Goal: Task Accomplishment & Management: Complete application form

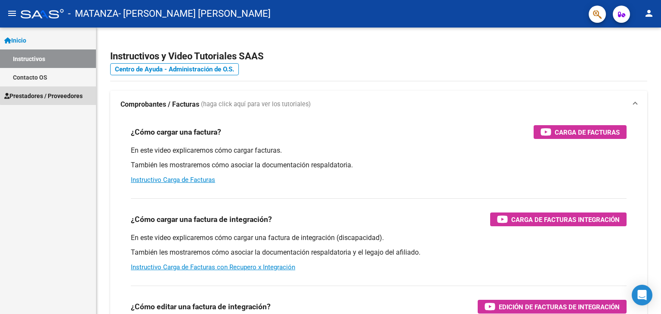
click at [59, 90] on link "Prestadores / Proveedores" at bounding box center [48, 96] width 96 height 19
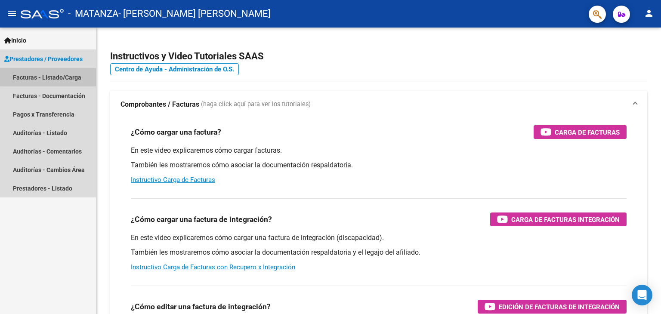
click at [60, 76] on link "Facturas - Listado/Carga" at bounding box center [48, 77] width 96 height 19
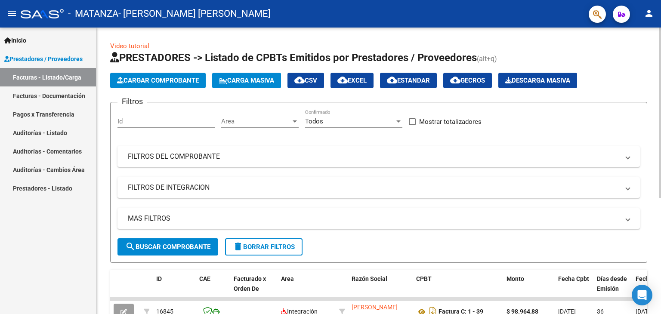
click at [183, 77] on span "Cargar Comprobante" at bounding box center [158, 81] width 82 height 8
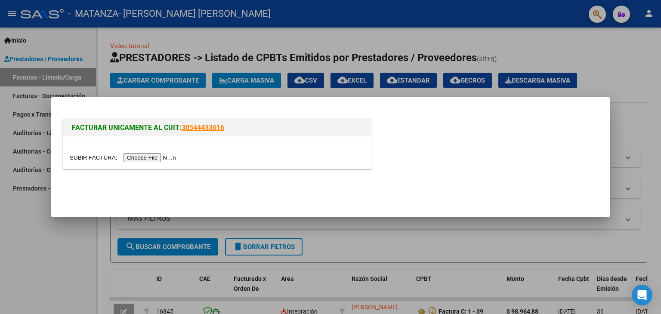
click at [160, 156] on input "file" at bounding box center [124, 157] width 109 height 9
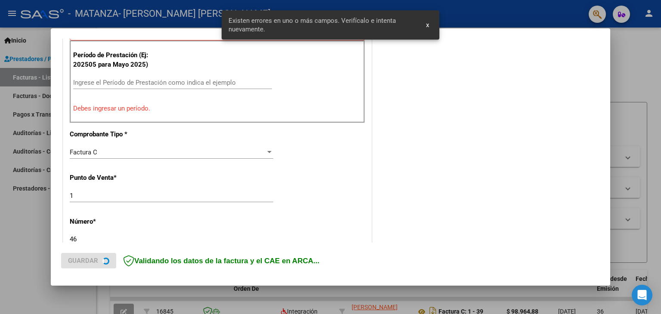
scroll to position [250, 0]
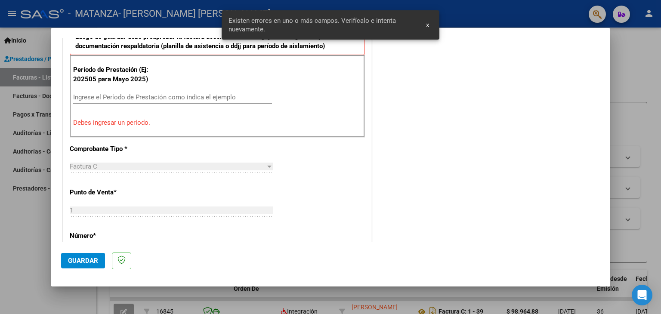
click at [173, 93] on input "Ingrese el Período de Prestación como indica el ejemplo" at bounding box center [172, 97] width 199 height 8
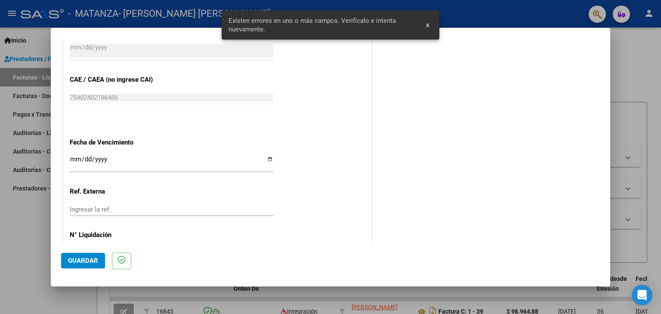
scroll to position [551, 0]
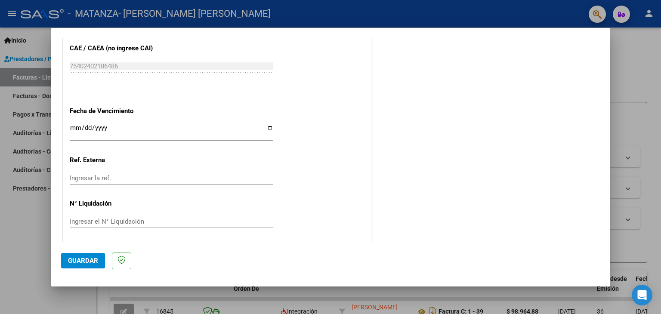
type input "202509"
click at [262, 127] on input "Ingresar la fecha" at bounding box center [172, 131] width 204 height 14
click at [269, 128] on input "Ingresar la fecha" at bounding box center [172, 131] width 204 height 14
type input "[DATE]"
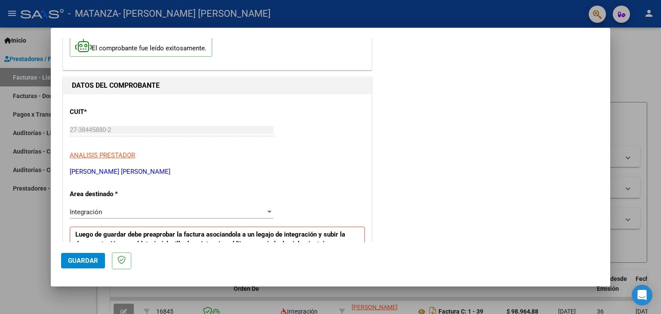
scroll to position [0, 0]
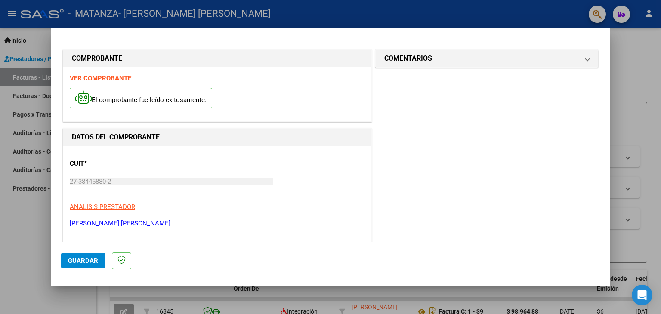
click at [86, 265] on button "Guardar" at bounding box center [83, 261] width 44 height 16
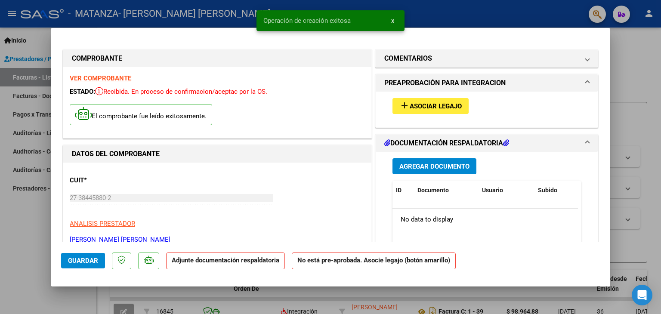
click at [433, 103] on span "Asociar Legajo" at bounding box center [436, 106] width 52 height 8
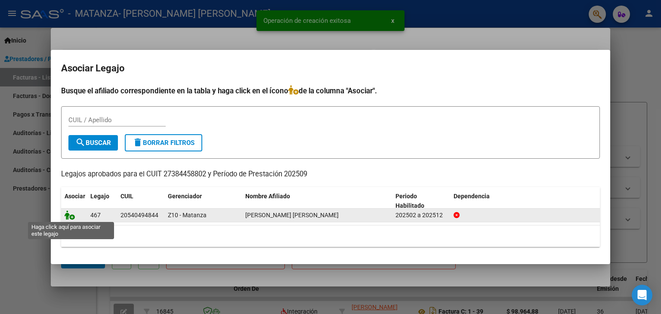
click at [66, 217] on icon at bounding box center [70, 215] width 10 height 9
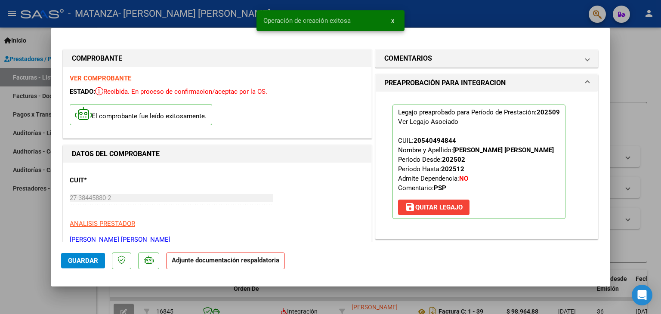
scroll to position [86, 0]
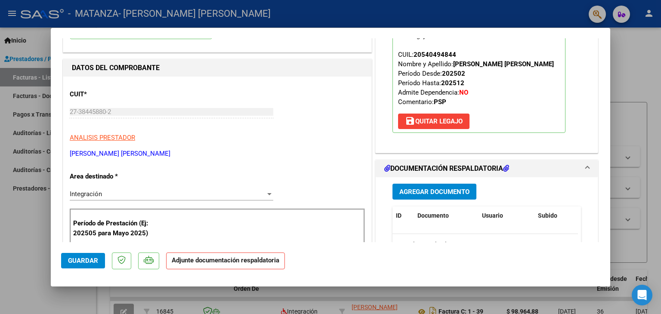
click at [421, 191] on span "Agregar Documento" at bounding box center [435, 192] width 70 height 8
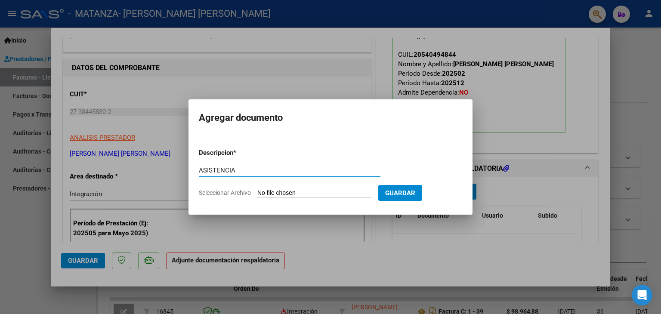
type input "ASISTENCIA"
click at [289, 193] on input "Seleccionar Archivo" at bounding box center [315, 193] width 114 height 8
type input "C:\fakepath\[PERSON_NAME] PSP SEP.pdf"
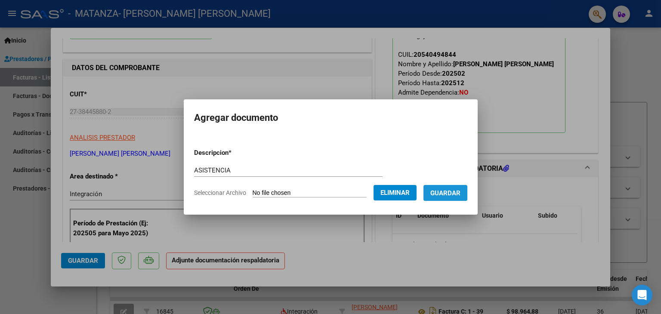
click at [450, 192] on span "Guardar" at bounding box center [446, 193] width 30 height 8
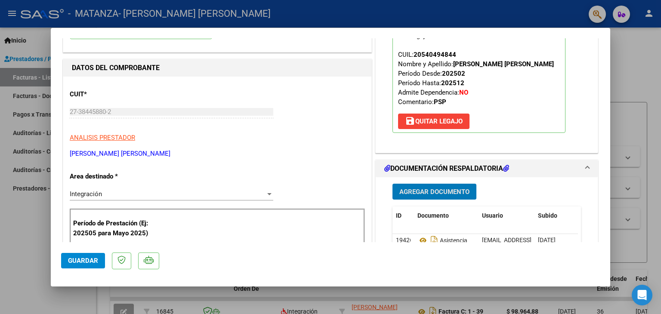
click at [425, 188] on span "Agregar Documento" at bounding box center [435, 192] width 70 height 8
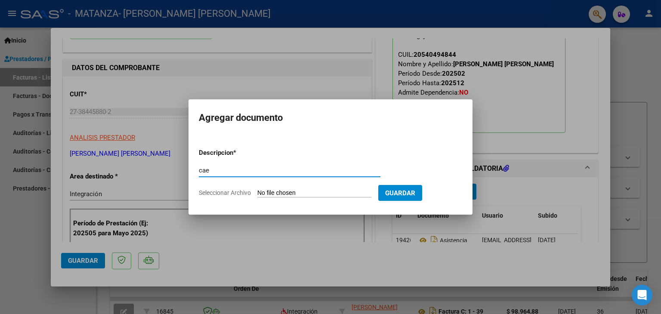
type input "cae"
click at [295, 190] on input "Seleccionar Archivo" at bounding box center [315, 193] width 114 height 8
type input "C:\fakepath\[PERSON_NAME].pdf"
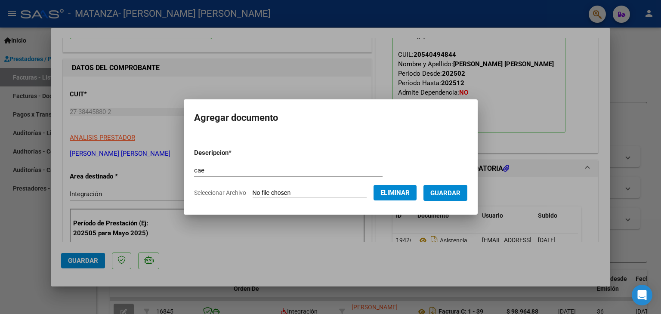
click at [446, 191] on span "Guardar" at bounding box center [446, 193] width 30 height 8
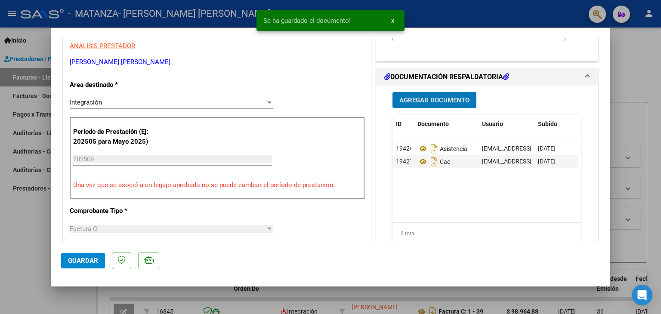
scroll to position [0, 0]
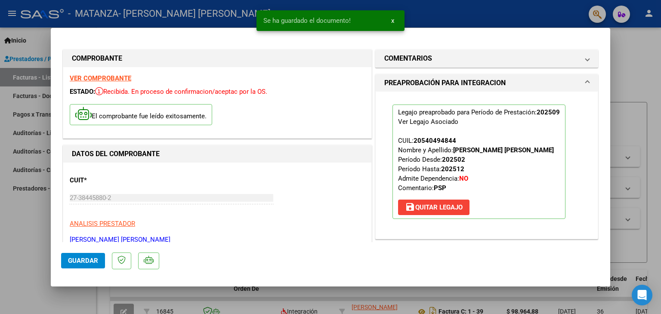
click at [91, 264] on span "Guardar" at bounding box center [83, 261] width 30 height 8
click at [624, 64] on div at bounding box center [330, 157] width 661 height 314
type input "$ 0,00"
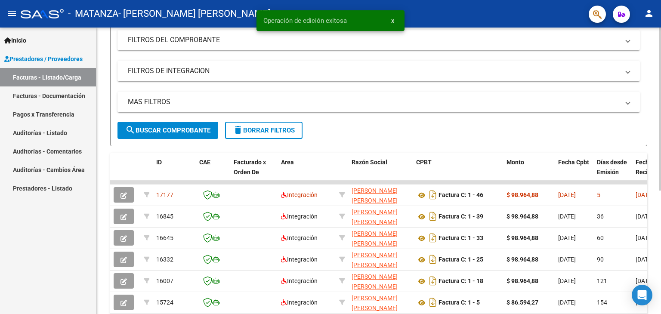
scroll to position [129, 0]
